Goal: Task Accomplishment & Management: Manage account settings

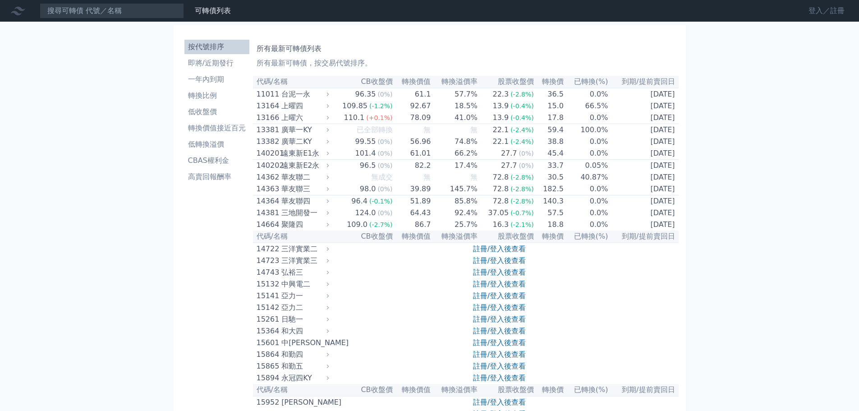
click at [825, 9] on link "登入／註冊" at bounding box center [826, 11] width 51 height 14
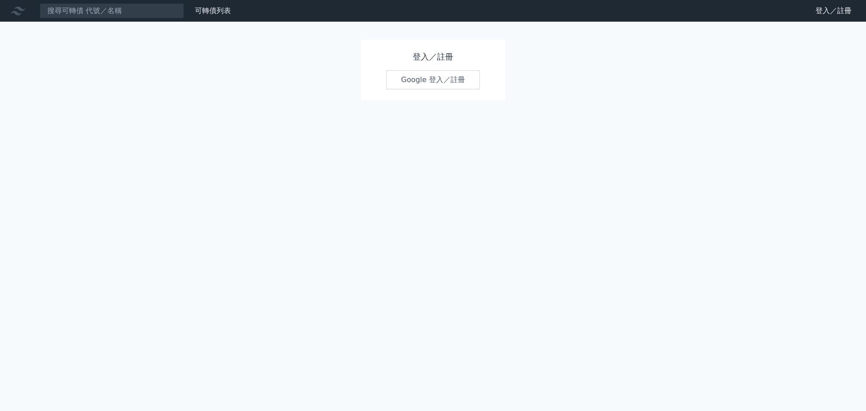
click at [438, 81] on link "Google 登入／註冊" at bounding box center [433, 79] width 94 height 19
click at [423, 78] on link "Google 登入／註冊" at bounding box center [433, 79] width 94 height 19
